Goal: Transaction & Acquisition: Purchase product/service

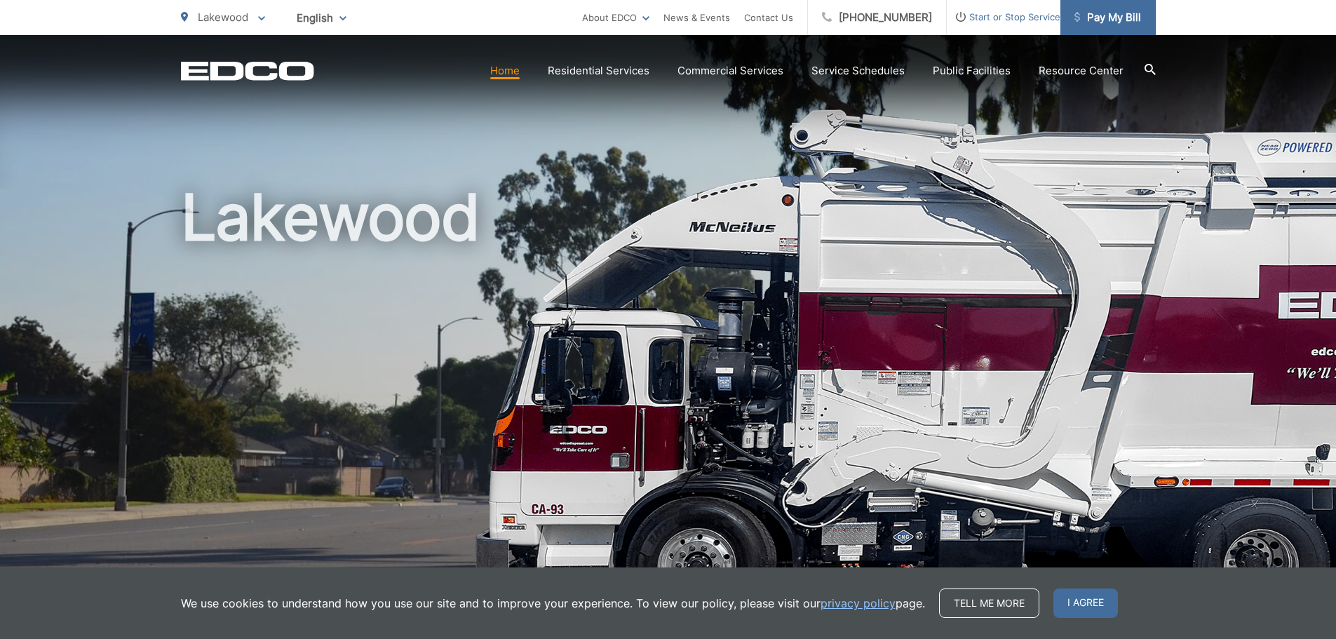
click at [1107, 26] on link "Pay My Bill" at bounding box center [1107, 17] width 95 height 35
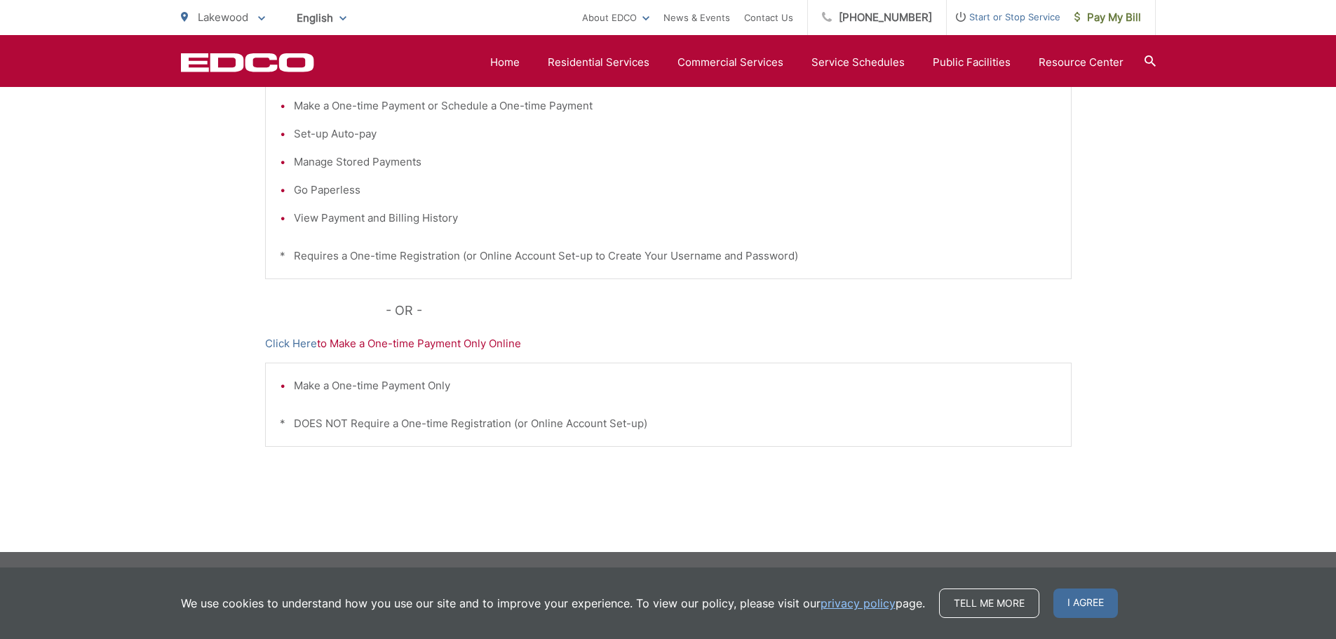
scroll to position [171, 0]
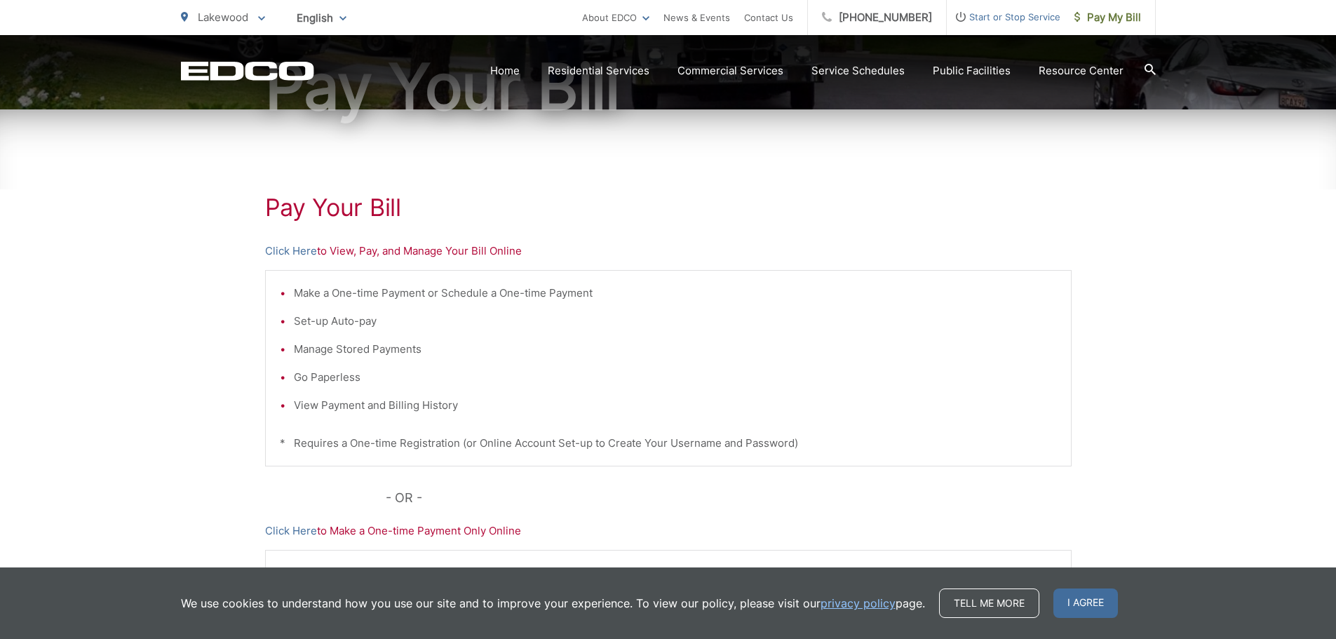
click at [475, 251] on p "Click Here to View, Pay, and Manage Your Bill Online" at bounding box center [668, 251] width 806 height 17
click at [296, 252] on link "Click Here" at bounding box center [291, 251] width 52 height 17
click at [494, 192] on div "Pay Your Bill Click Here to View, Pay, and Manage Your Bill Online Make a One-t…" at bounding box center [668, 424] width 806 height 630
click at [503, 74] on link "Home" at bounding box center [504, 70] width 29 height 17
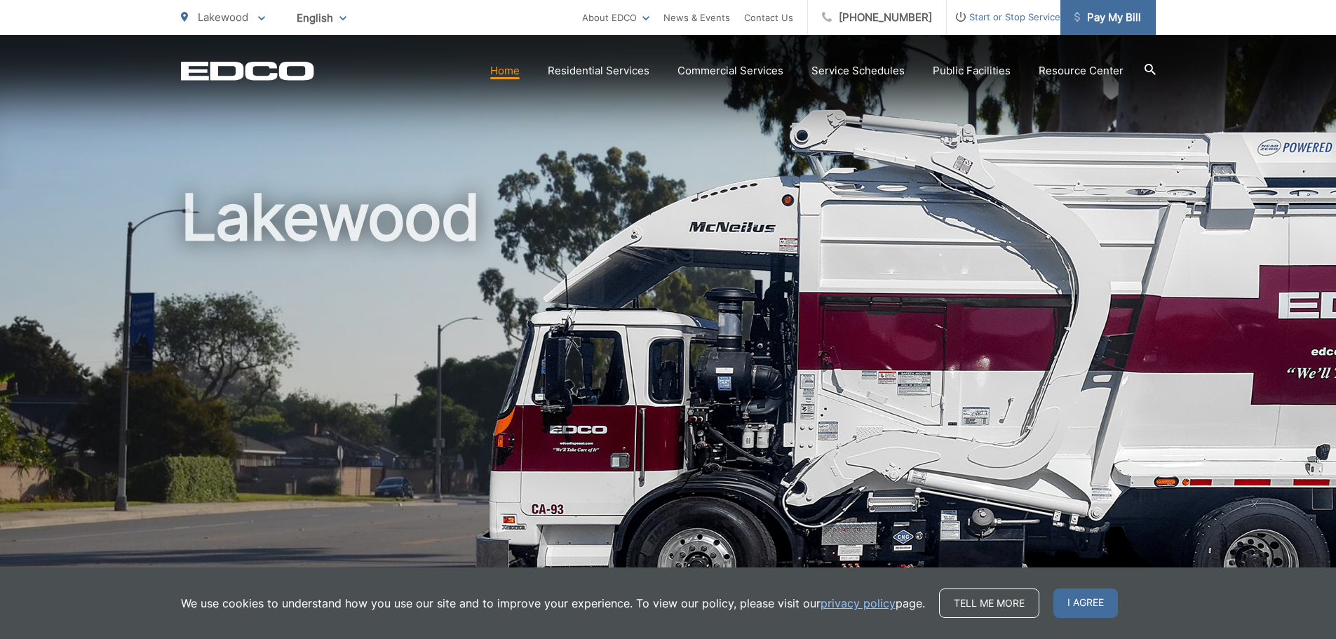
click at [1108, 19] on span "Pay My Bill" at bounding box center [1107, 17] width 67 height 17
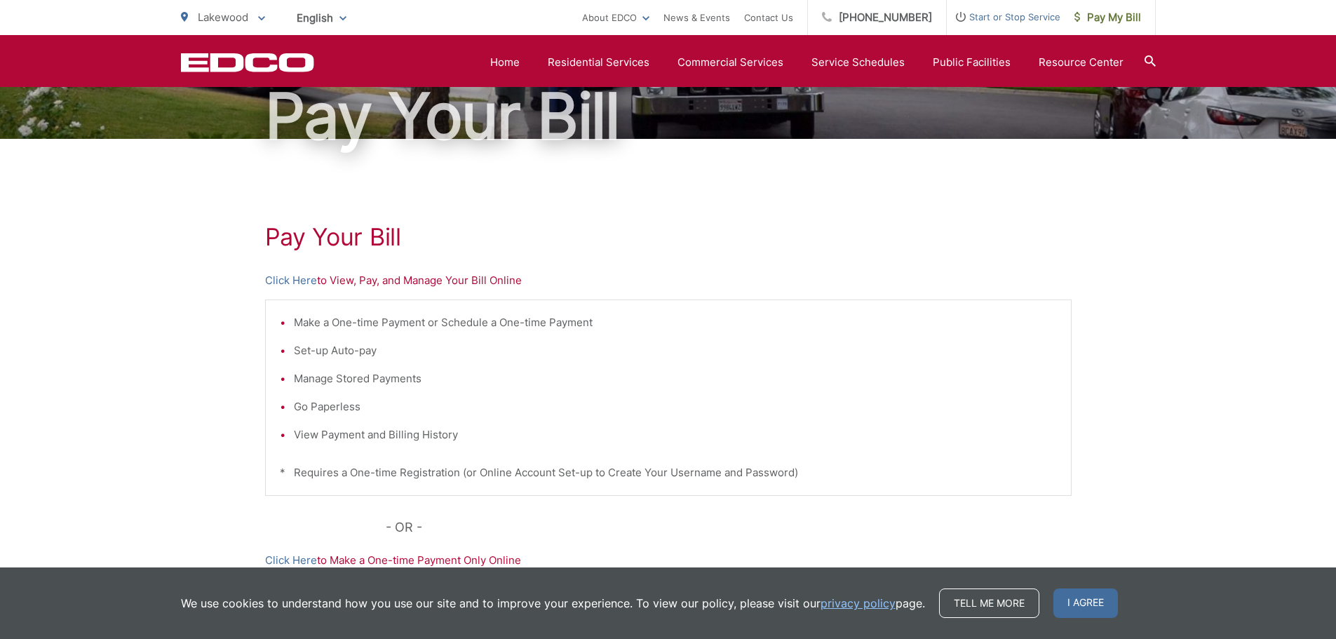
scroll to position [140, 0]
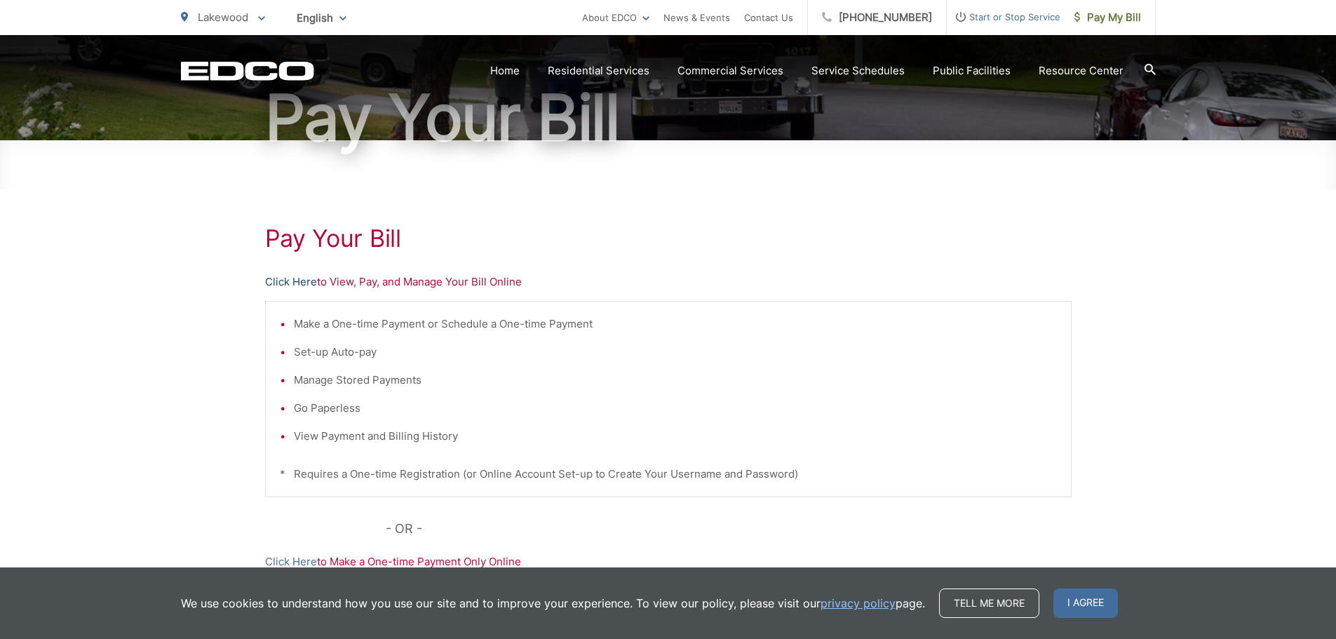
click at [288, 279] on link "Click Here" at bounding box center [291, 281] width 52 height 17
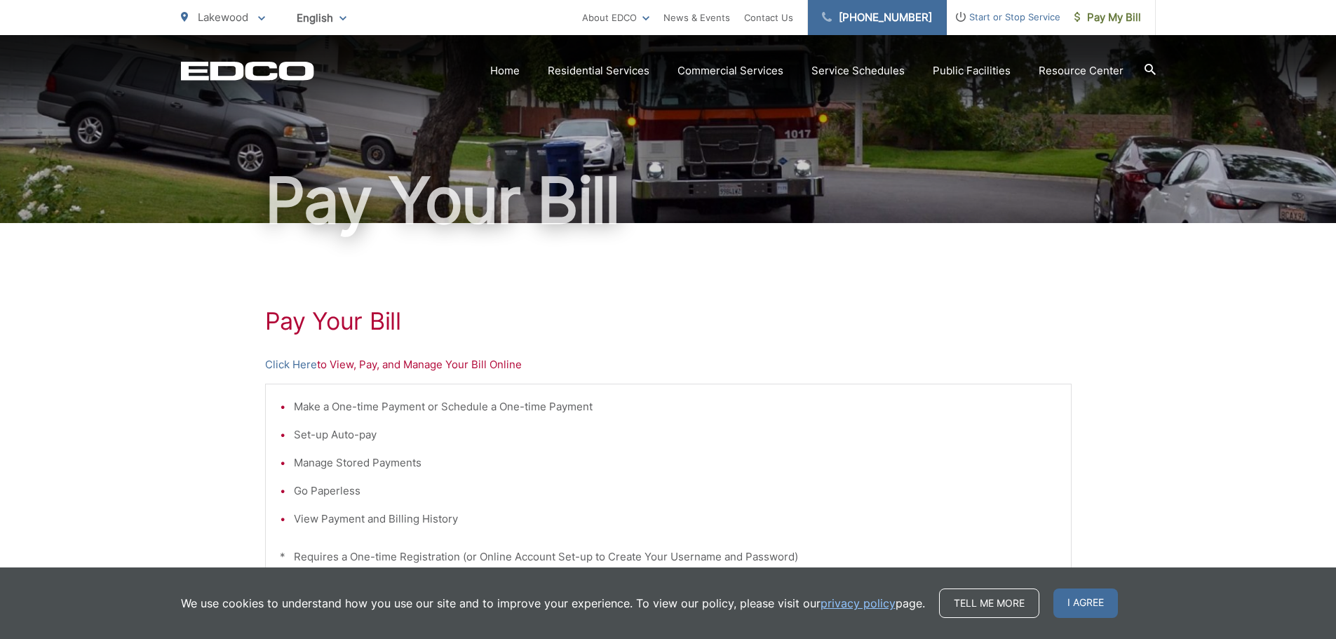
scroll to position [0, 0]
